Goal: Task Accomplishment & Management: Manage account settings

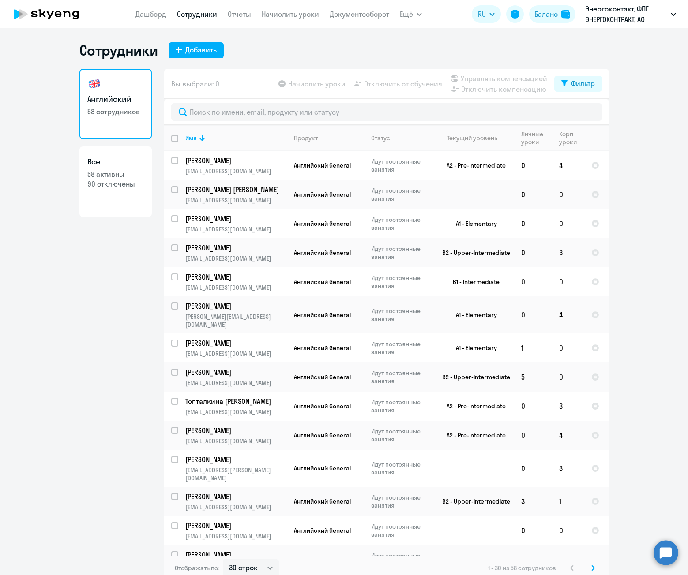
select select "30"
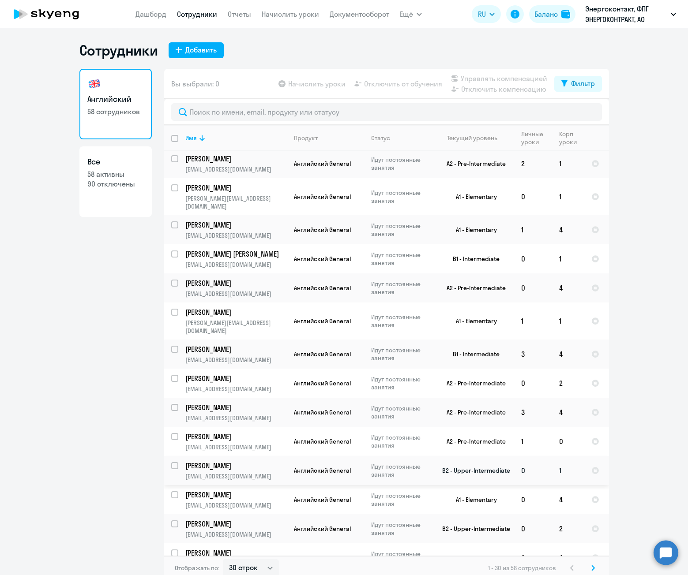
scroll to position [397, 0]
click at [248, 472] on p "[EMAIL_ADDRESS][DOMAIN_NAME]" at bounding box center [235, 476] width 101 height 8
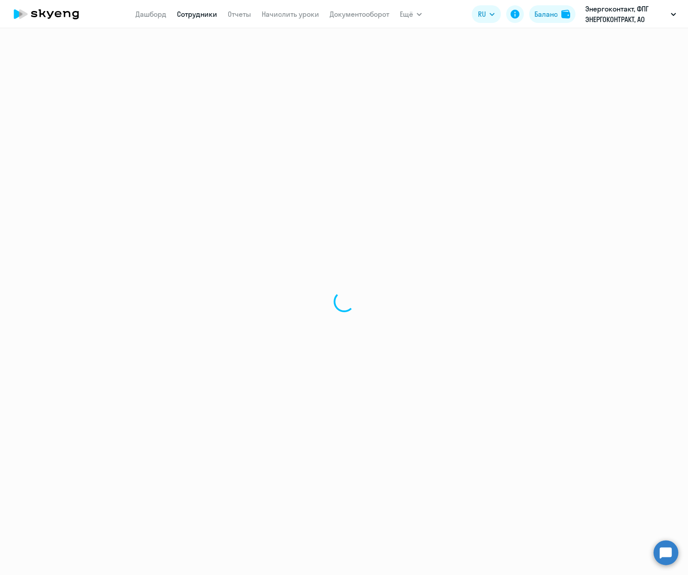
select select "english"
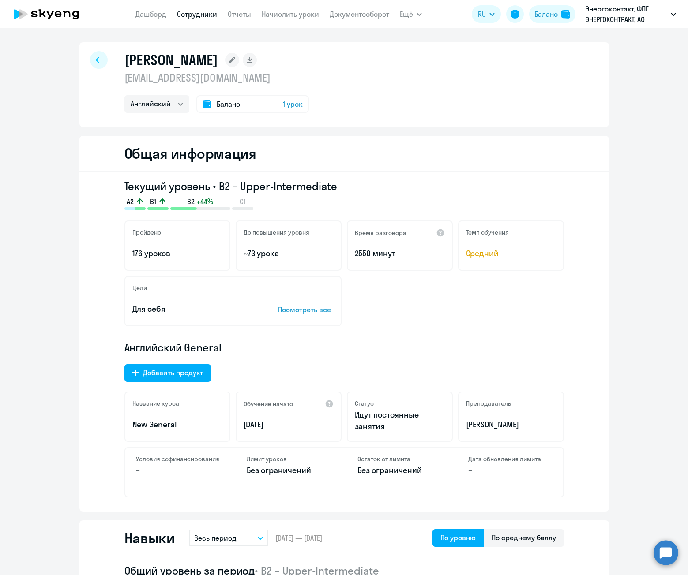
click at [97, 60] on icon at bounding box center [99, 60] width 6 height 6
select select "30"
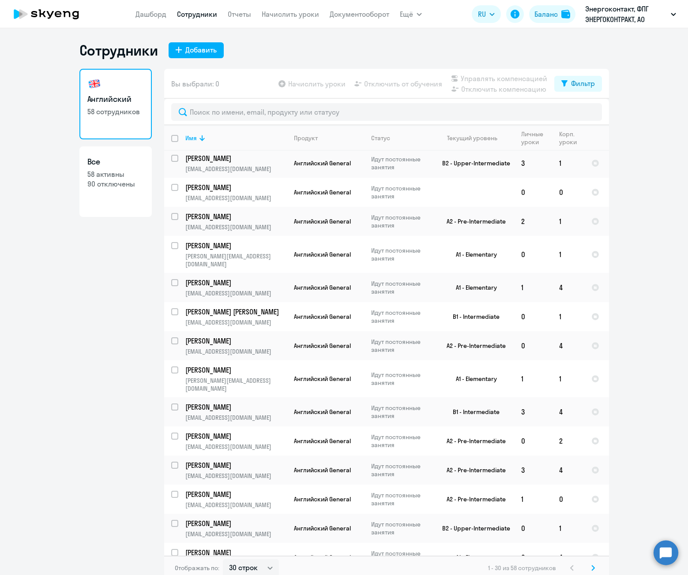
scroll to position [353, 0]
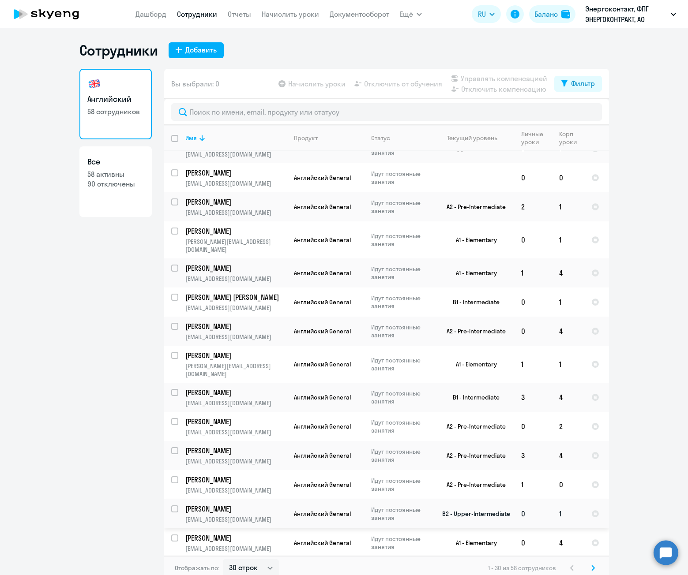
click at [171, 506] on input "select row 12286699" at bounding box center [180, 515] width 18 height 18
checkbox input "true"
click at [418, 81] on span "Отключить от обучения" at bounding box center [403, 84] width 78 height 11
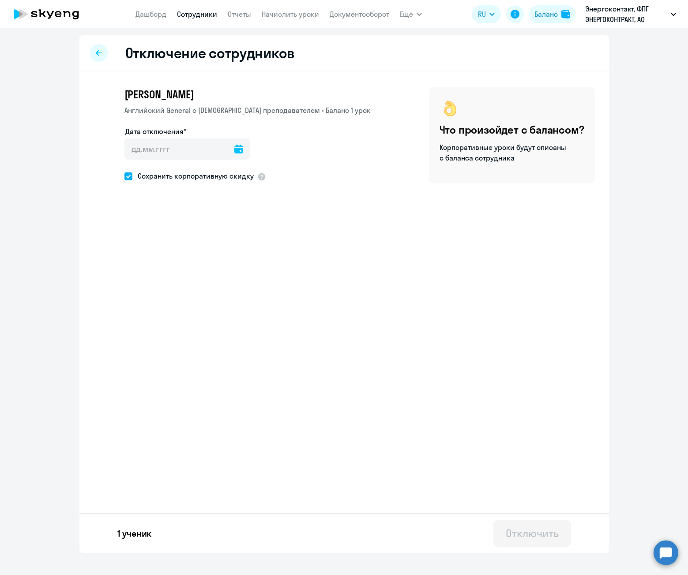
click at [234, 151] on icon at bounding box center [238, 149] width 9 height 9
click at [157, 301] on span "30" at bounding box center [154, 303] width 16 height 16
type input "30.09.2025"
type input "30.9.2025"
click at [131, 176] on span at bounding box center [128, 176] width 8 height 8
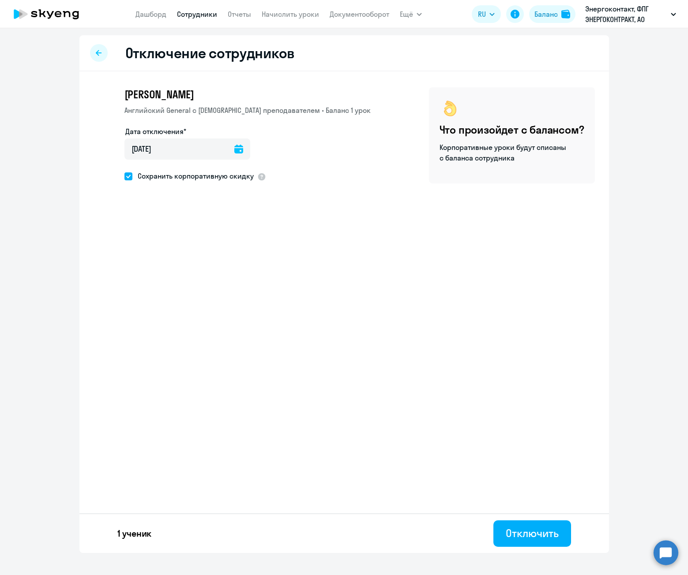
click at [124, 176] on input "Сохранить корпоративную скидку" at bounding box center [124, 176] width 0 height 0
checkbox input "false"
click at [543, 532] on div "Отключить" at bounding box center [532, 533] width 52 height 14
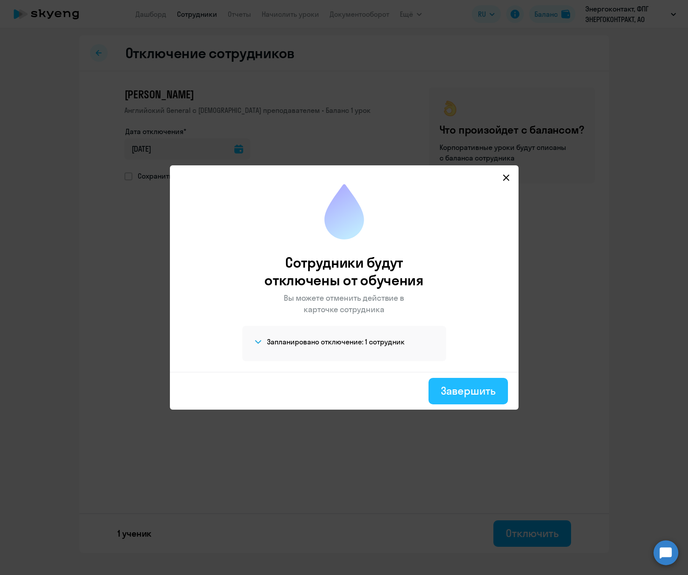
click at [481, 394] on div "Завершить" at bounding box center [468, 391] width 54 height 14
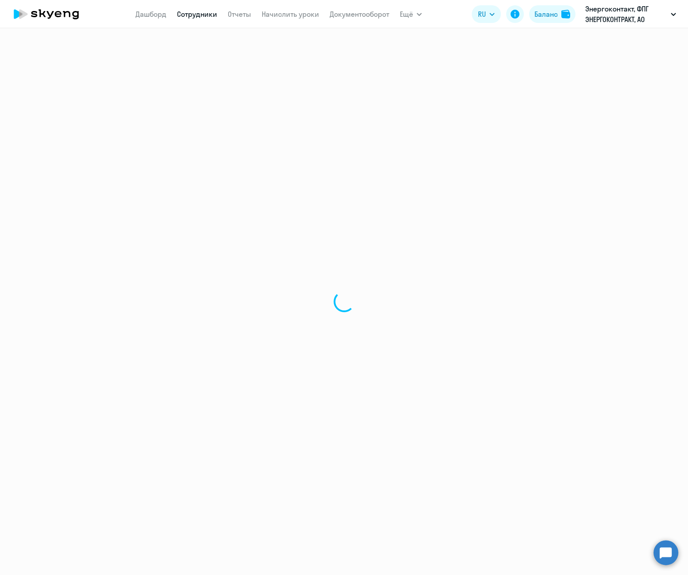
select select "30"
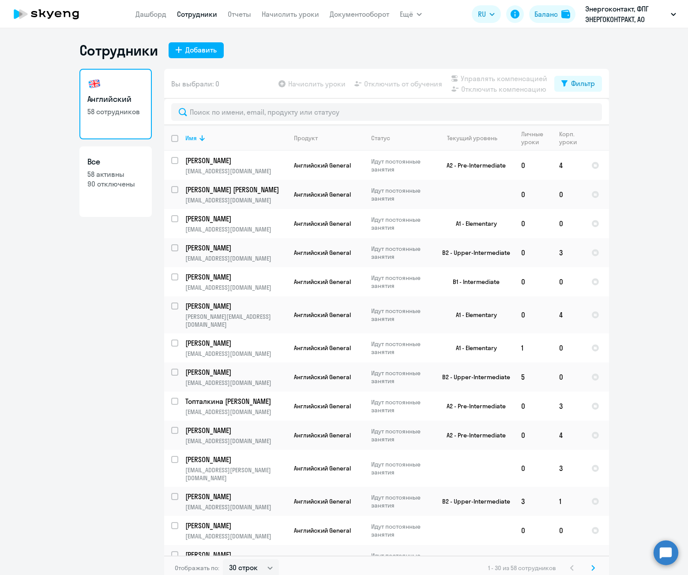
click at [150, 19] on app-menu-item-link "Дашборд" at bounding box center [150, 14] width 31 height 11
click at [155, 17] on link "Дашборд" at bounding box center [150, 14] width 31 height 9
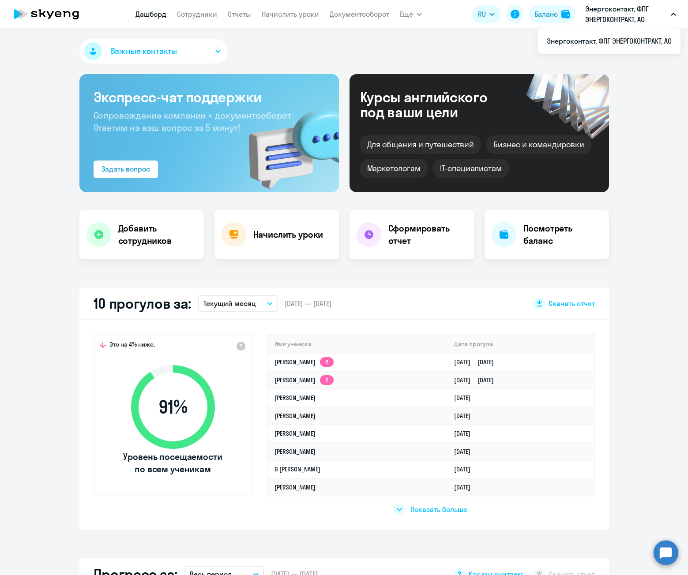
select select "30"
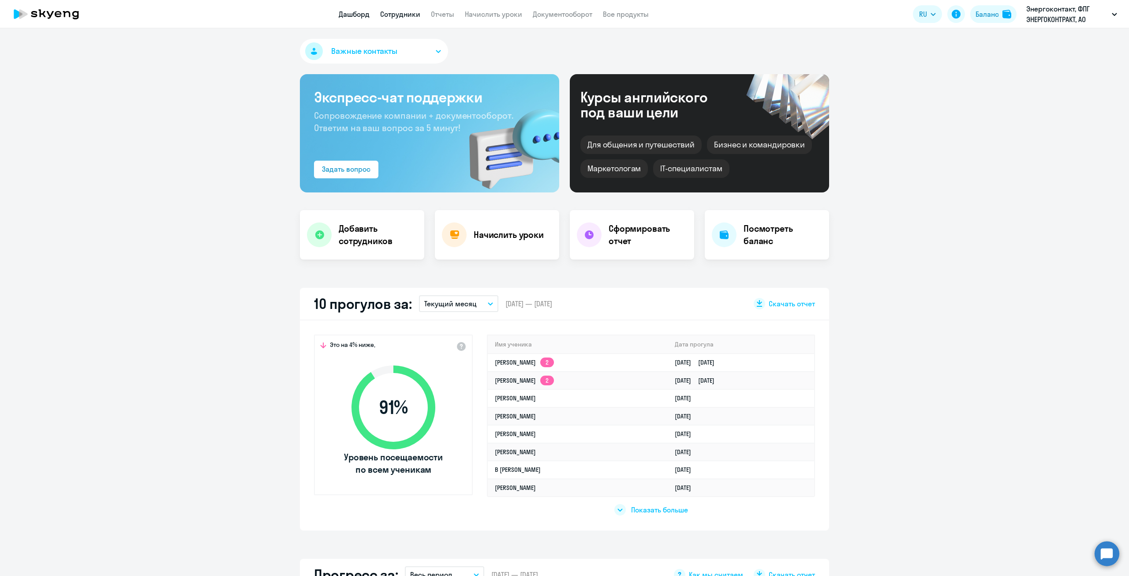
click at [401, 13] on link "Сотрудники" at bounding box center [400, 14] width 40 height 9
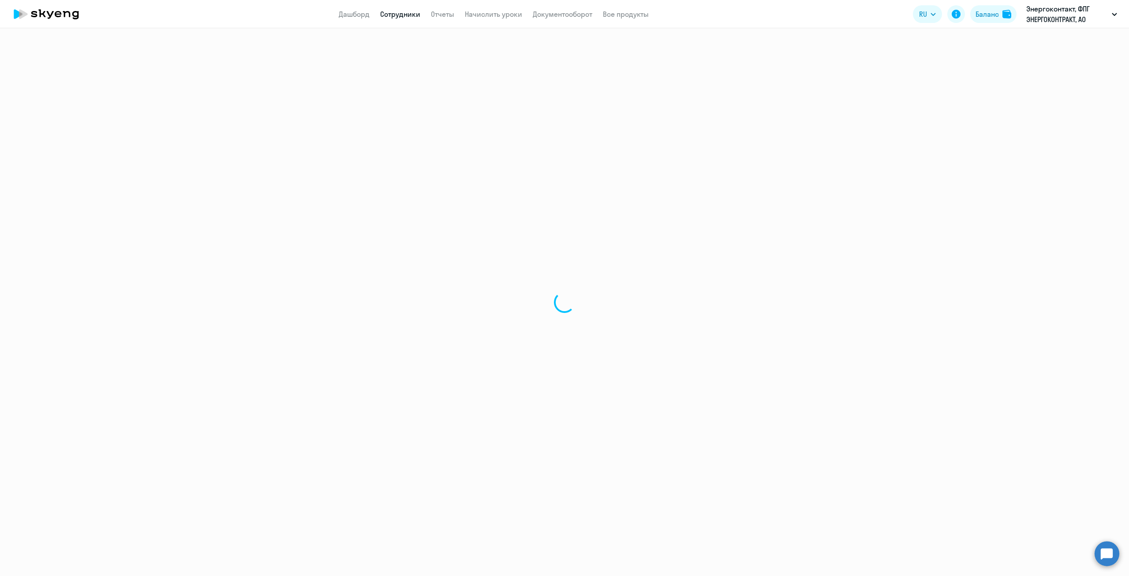
select select "30"
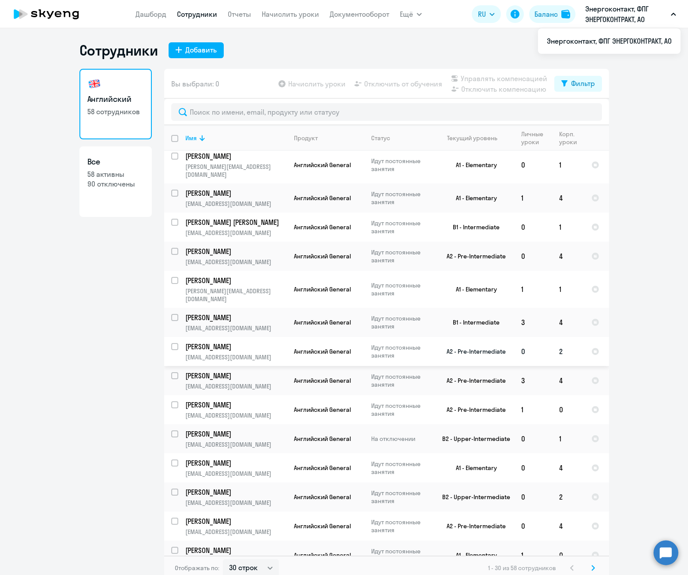
scroll to position [441, 0]
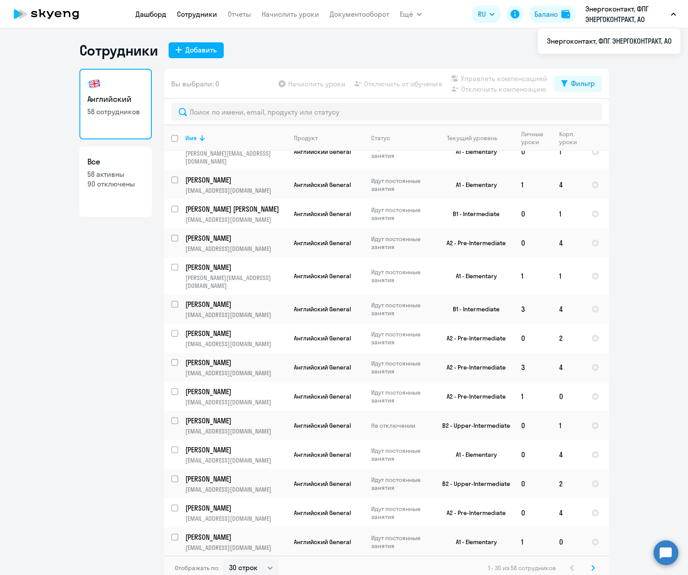
click at [151, 17] on link "Дашборд" at bounding box center [150, 14] width 31 height 9
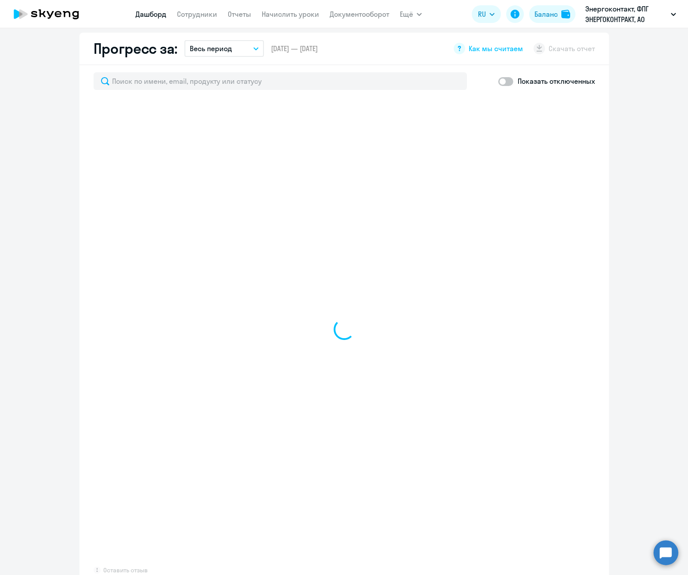
scroll to position [529, 0]
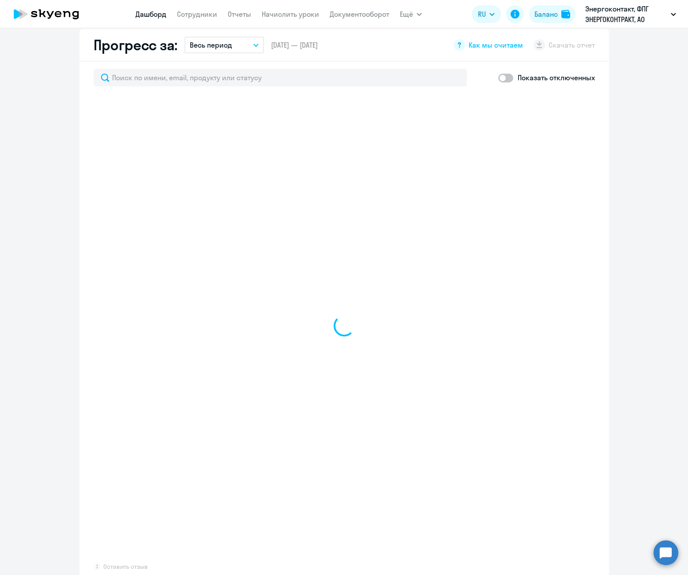
select select "30"
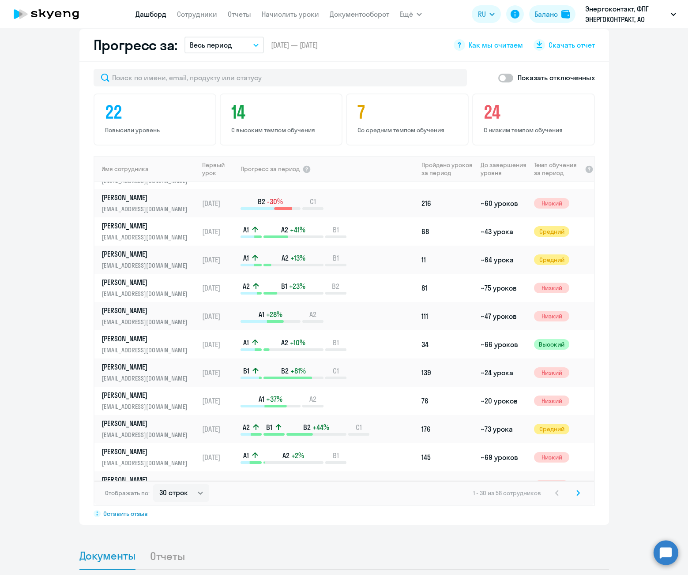
scroll to position [485, 0]
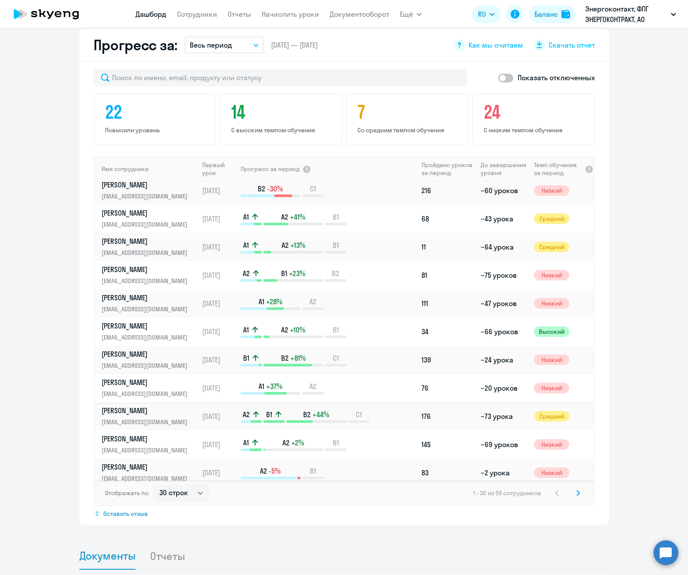
click at [145, 386] on p "Печников Сергей" at bounding box center [146, 383] width 91 height 10
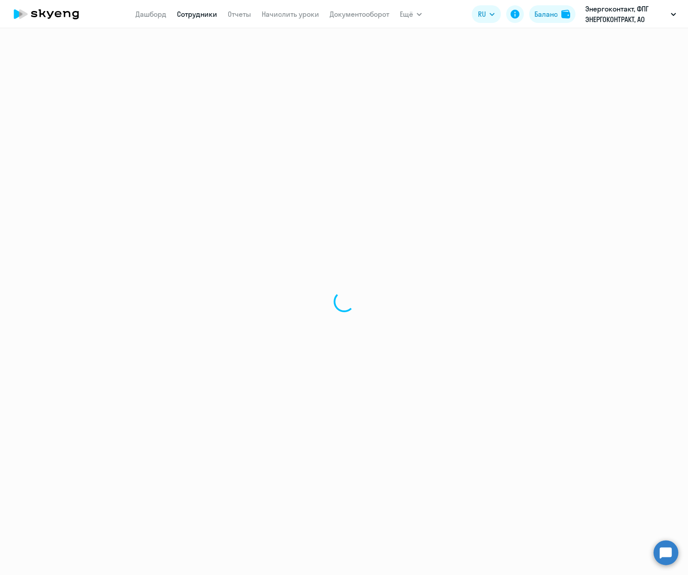
select select "english"
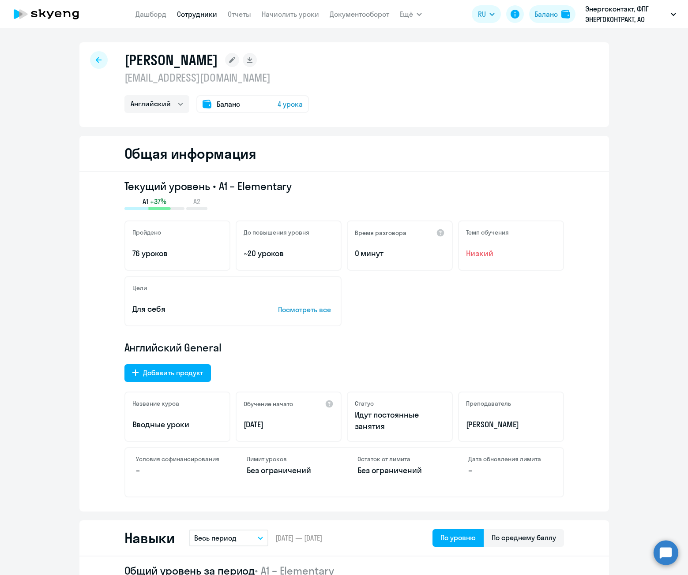
click at [239, 61] on rect at bounding box center [232, 60] width 14 height 14
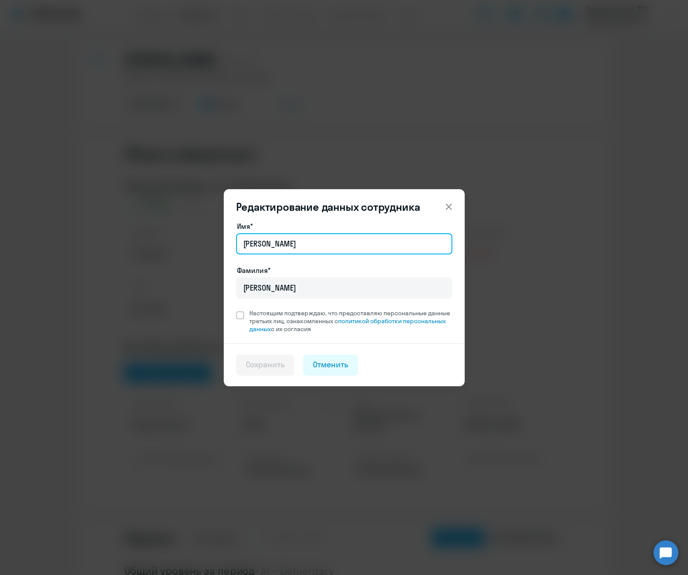
click at [289, 246] on input "Сергей" at bounding box center [344, 243] width 216 height 21
type input "Сергей Борисович"
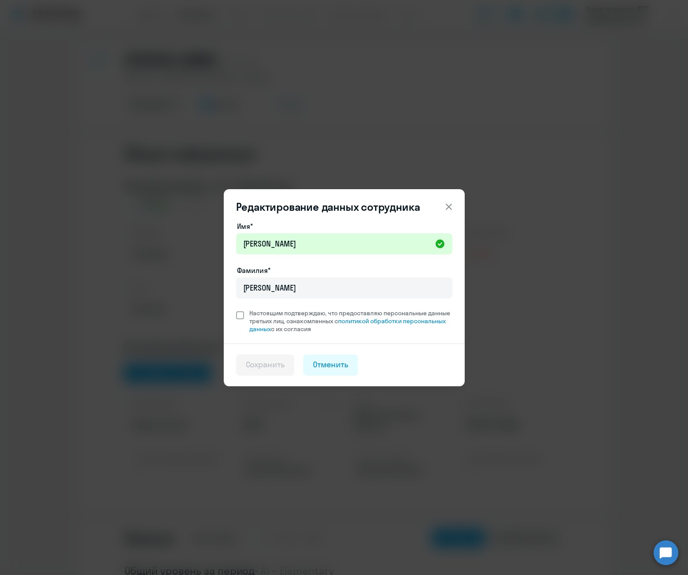
click at [240, 314] on span at bounding box center [240, 315] width 8 height 8
click at [236, 309] on input "Настоящим подтверждаю, что предоставляю персональные данные третьих лиц, ознако…" at bounding box center [236, 309] width 0 height 0
checkbox input "true"
click at [274, 364] on div "Сохранить" at bounding box center [265, 364] width 39 height 11
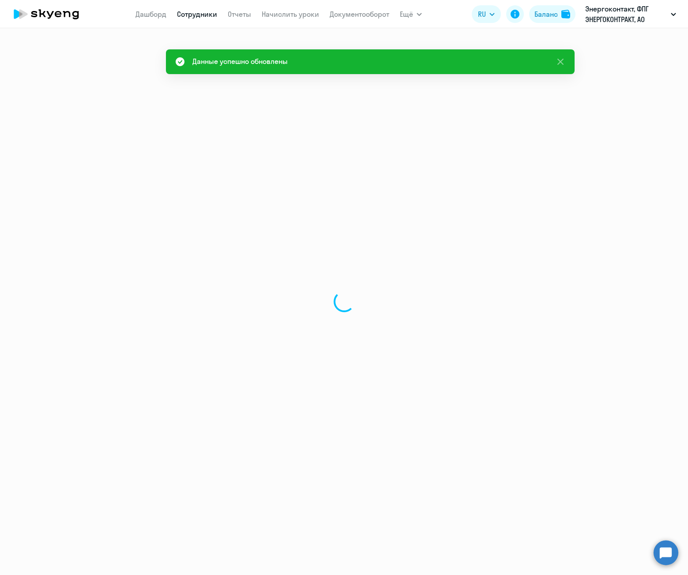
select select "english"
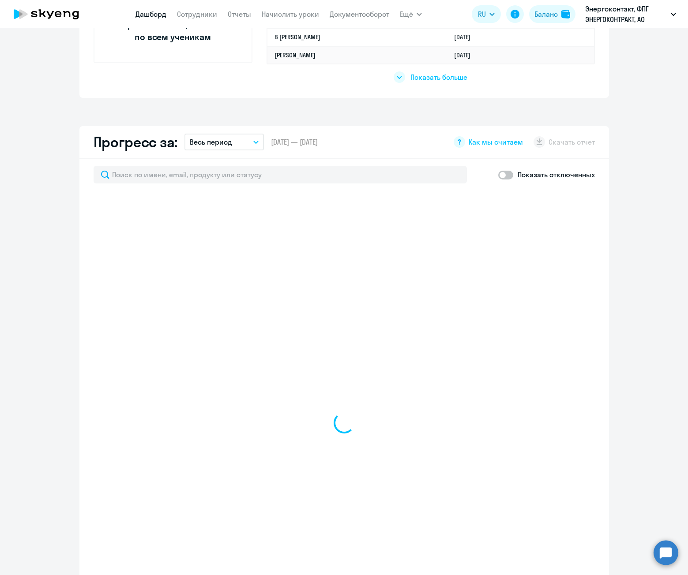
scroll to position [441, 0]
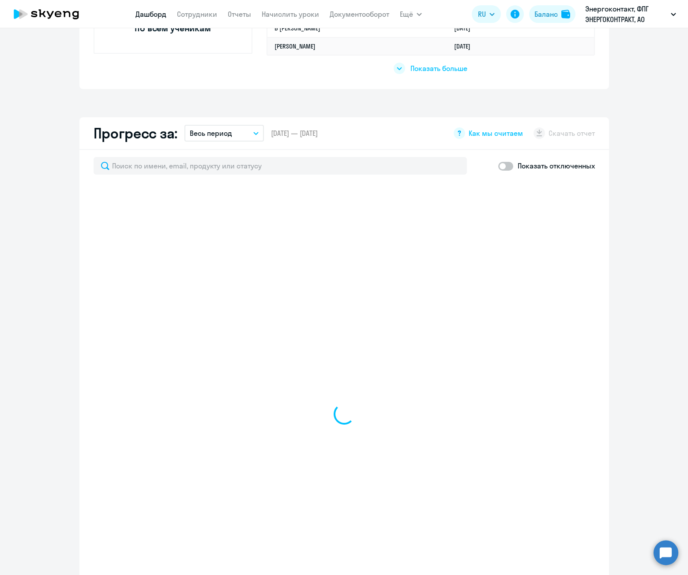
select select "30"
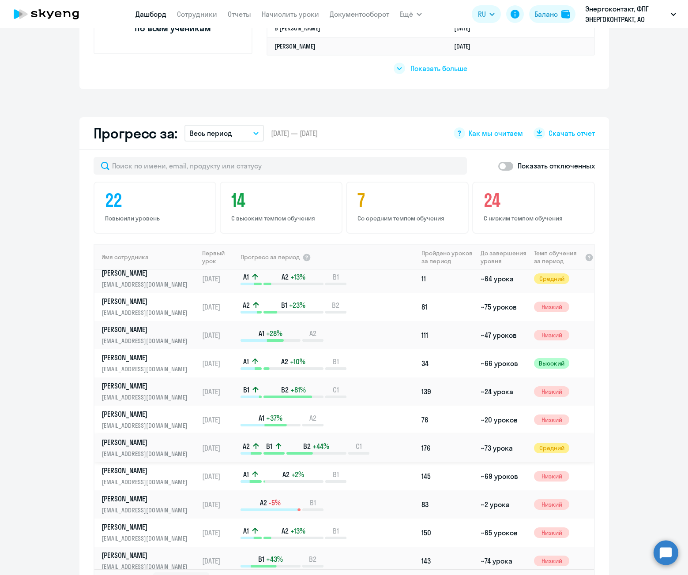
scroll to position [548, 0]
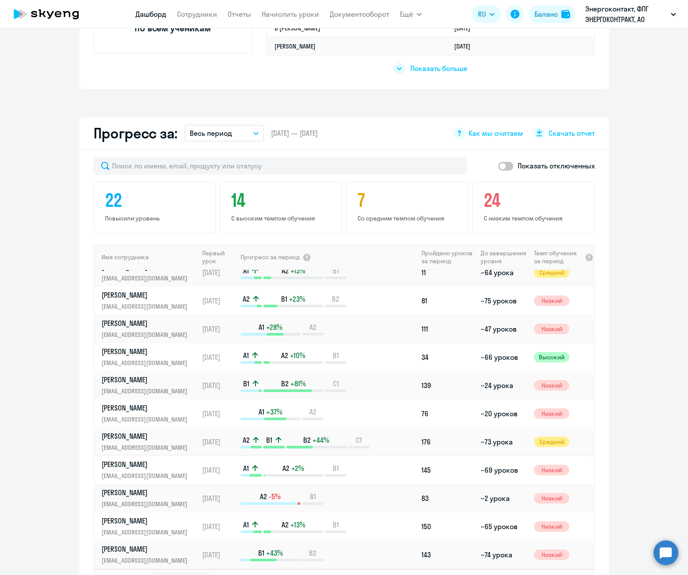
click at [153, 466] on p "[PERSON_NAME]" at bounding box center [146, 465] width 91 height 10
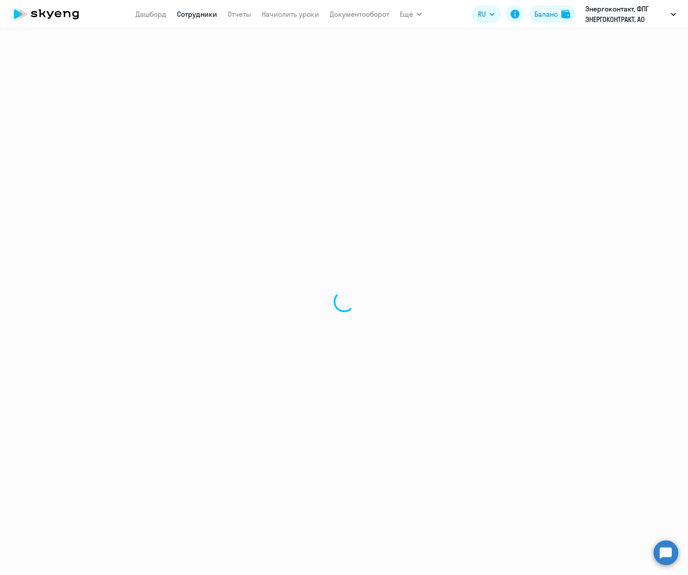
select select "english"
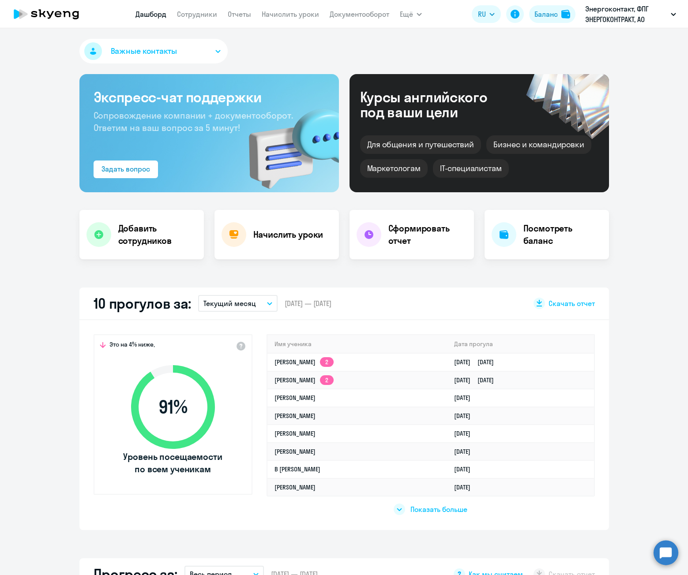
select select "30"
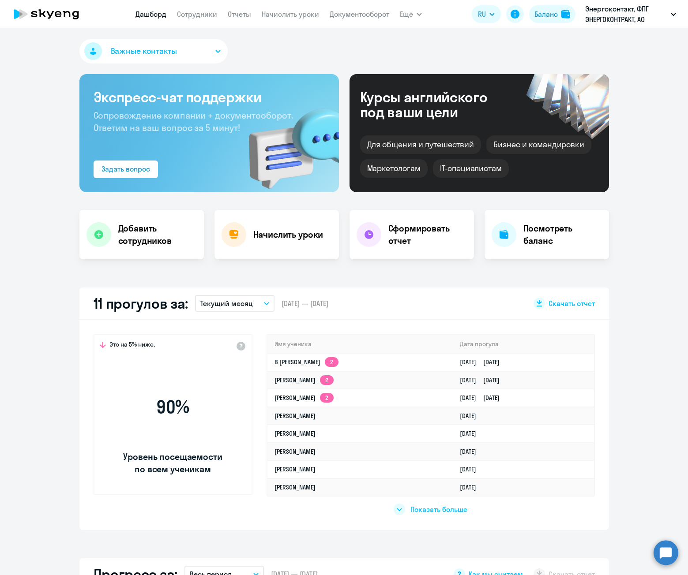
select select "30"
